Goal: Navigation & Orientation: Go to known website

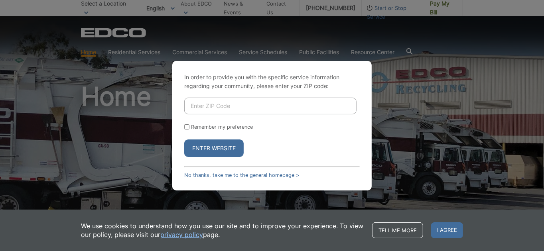
click at [201, 107] on input "Enter ZIP Code" at bounding box center [270, 106] width 172 height 17
type input "92025"
click at [198, 168] on div "In order to provide you with the specific service information regarding your co…" at bounding box center [272, 126] width 200 height 130
click at [200, 173] on link "No thanks, take me to the general homepage >" at bounding box center [241, 175] width 115 height 6
